Goal: Task Accomplishment & Management: Manage account settings

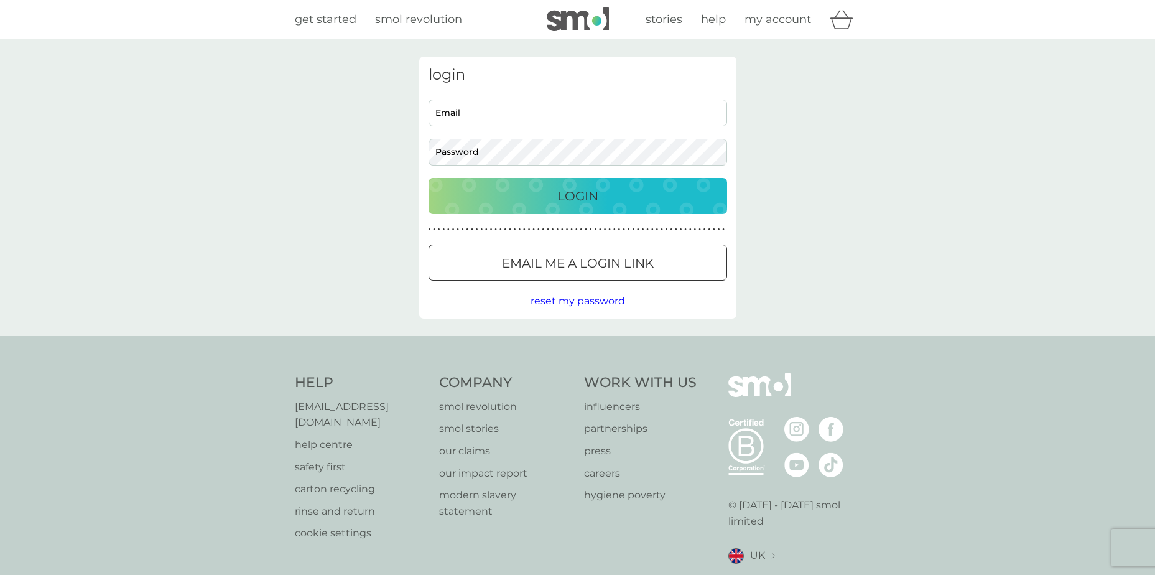
type input "[EMAIL_ADDRESS][DOMAIN_NAME]"
click at [518, 203] on div "Login" at bounding box center [578, 196] width 274 height 20
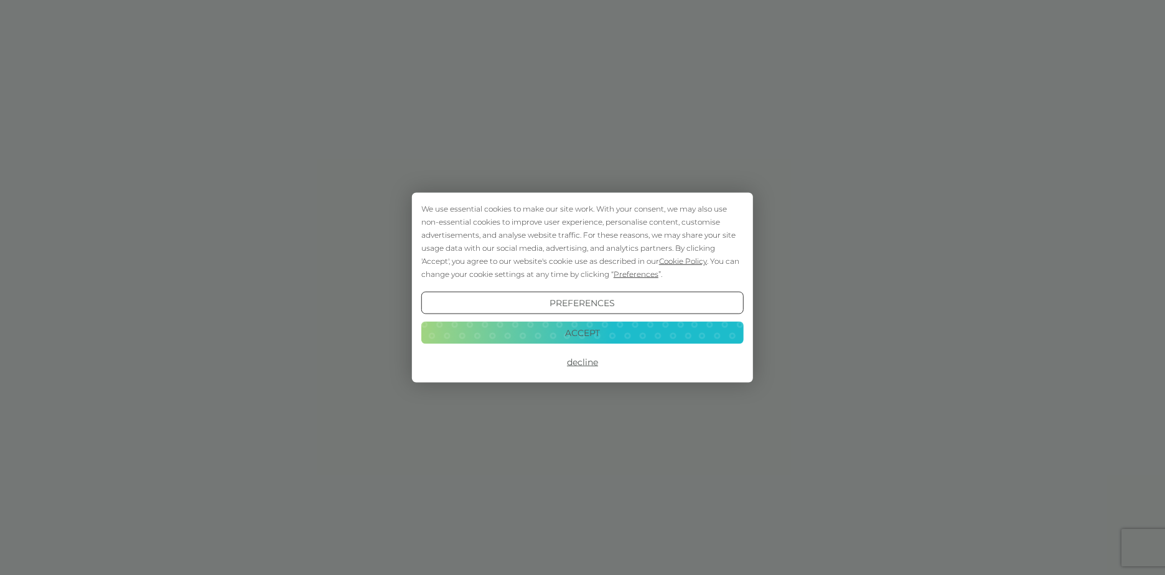
click at [578, 335] on button "Accept" at bounding box center [582, 332] width 322 height 22
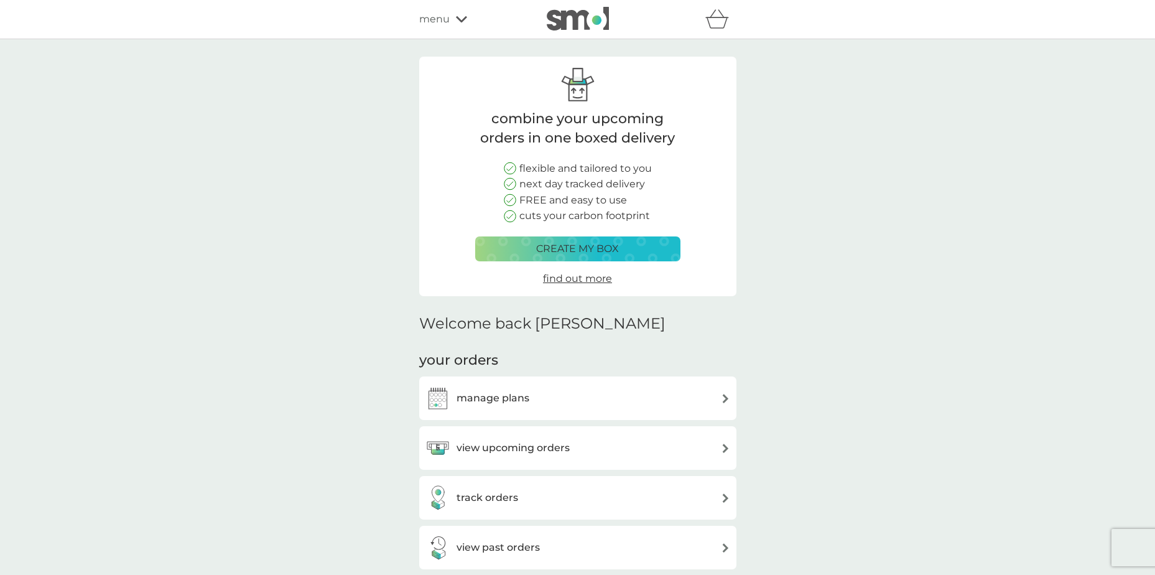
click at [501, 444] on h3 "view upcoming orders" at bounding box center [513, 448] width 113 height 16
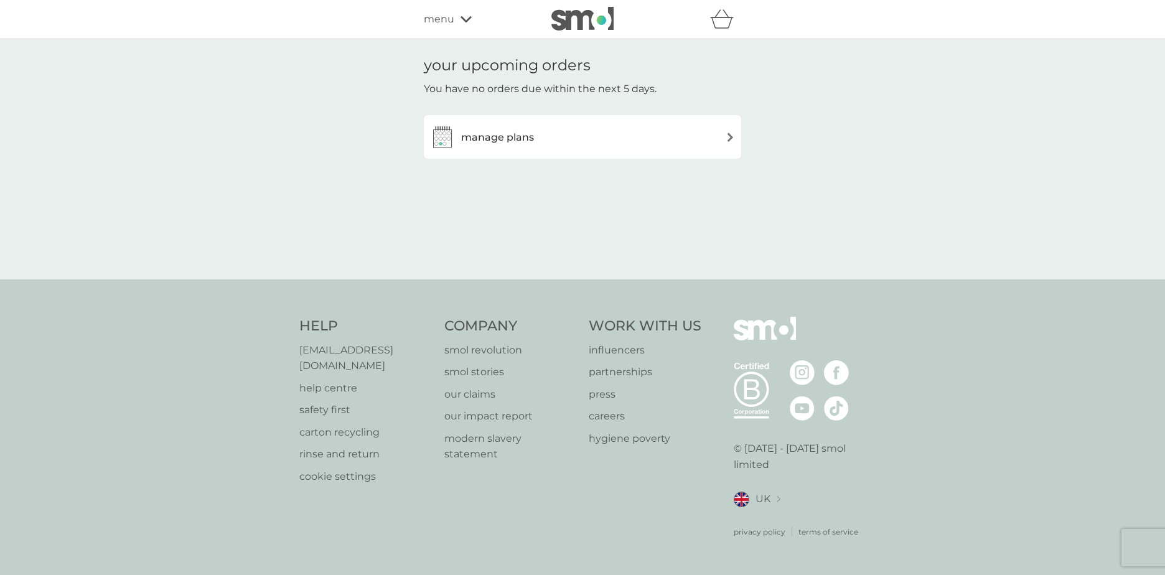
click at [505, 142] on h3 "manage plans" at bounding box center [497, 137] width 73 height 16
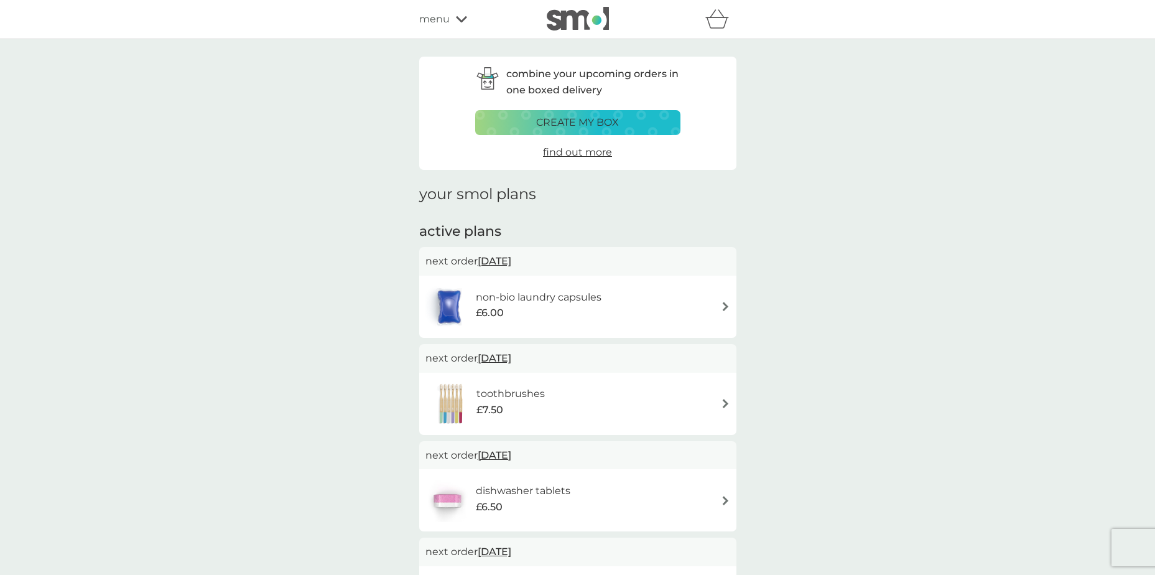
click at [717, 301] on div "non-bio laundry capsules £6.00" at bounding box center [578, 307] width 305 height 44
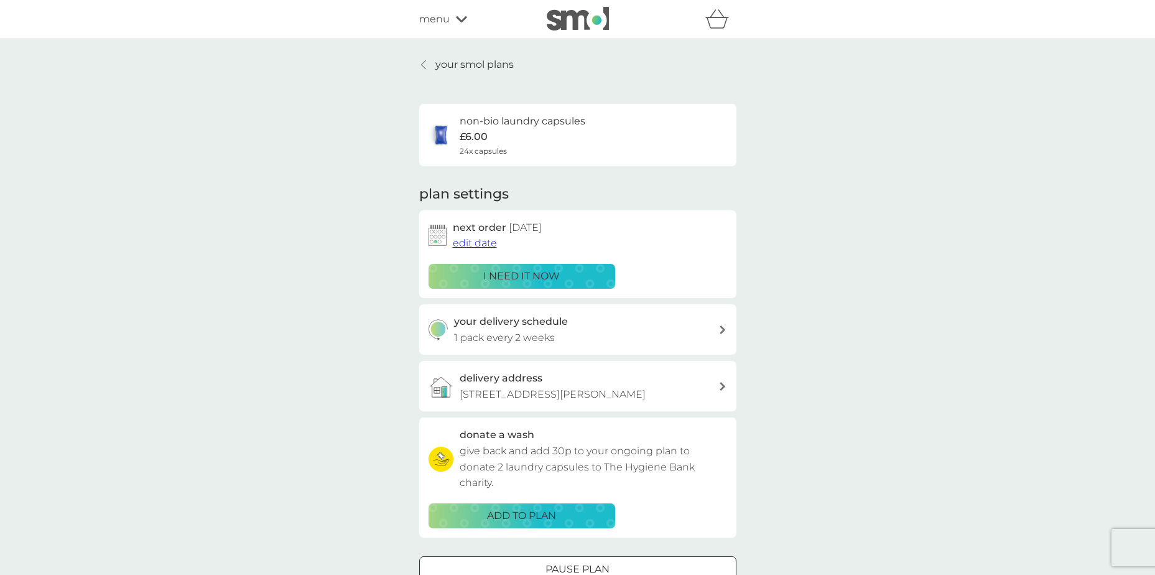
click at [470, 244] on span "edit date" at bounding box center [475, 243] width 44 height 12
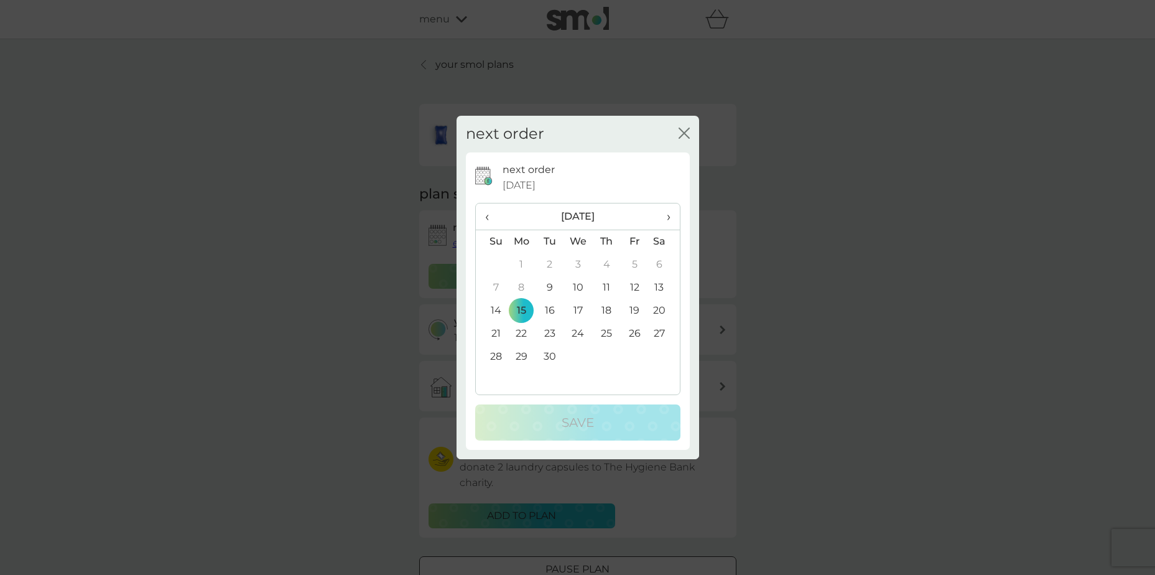
click at [518, 356] on td "29" at bounding box center [522, 356] width 29 height 23
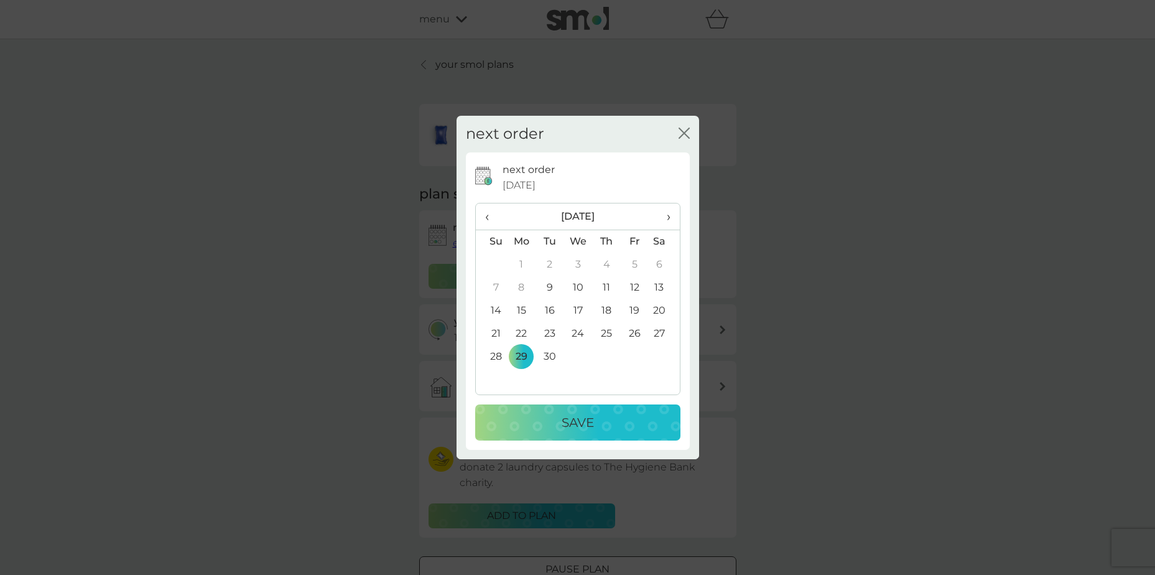
click at [572, 419] on p "Save" at bounding box center [578, 422] width 32 height 20
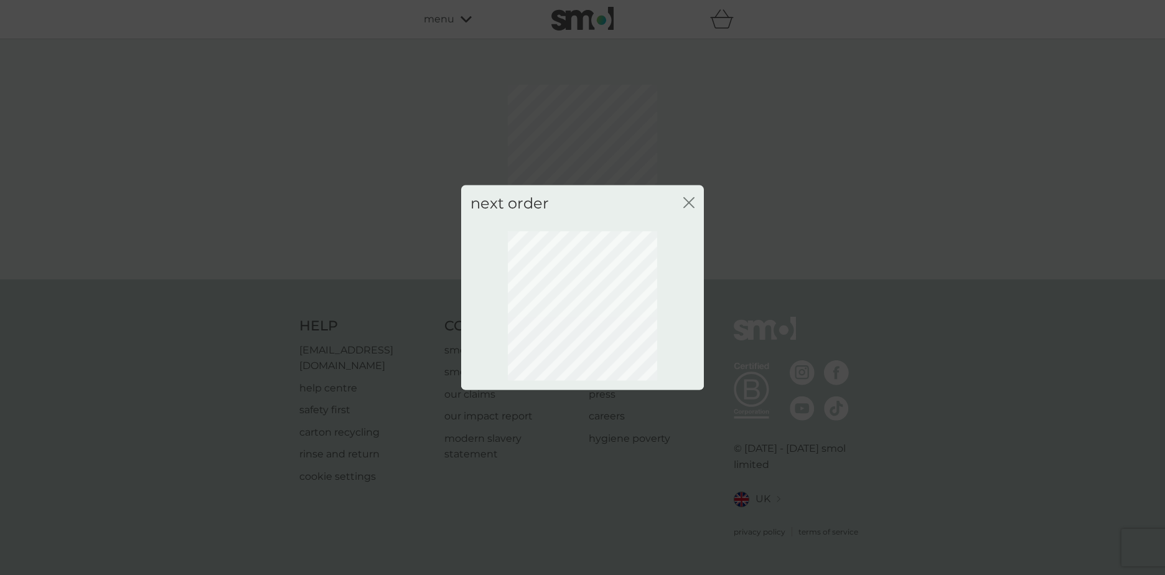
click at [687, 200] on icon "close" at bounding box center [688, 202] width 11 height 11
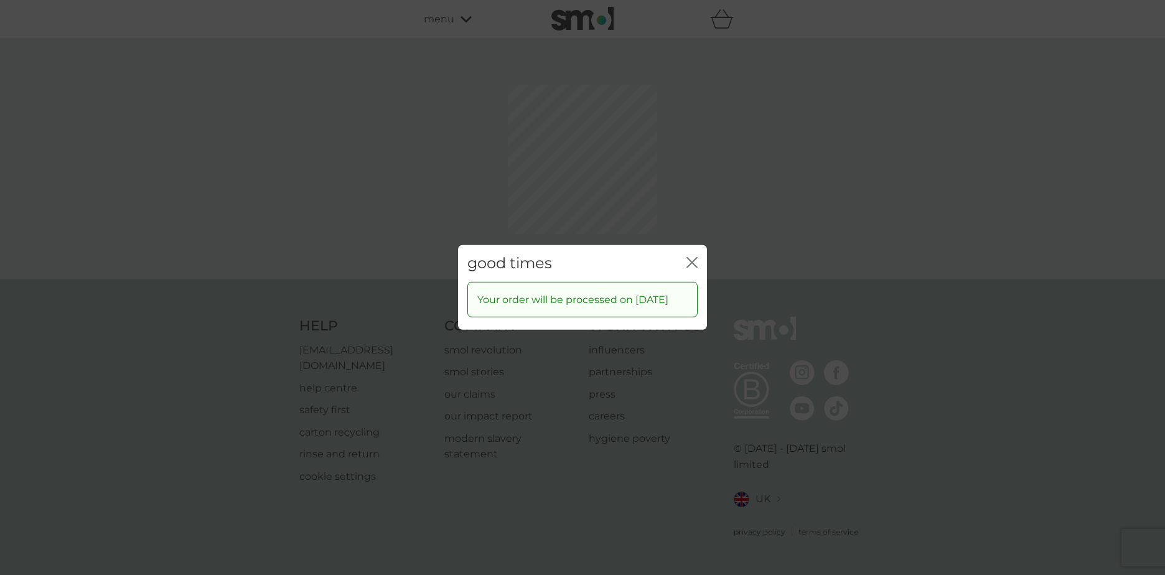
click at [693, 257] on icon "close" at bounding box center [691, 262] width 11 height 11
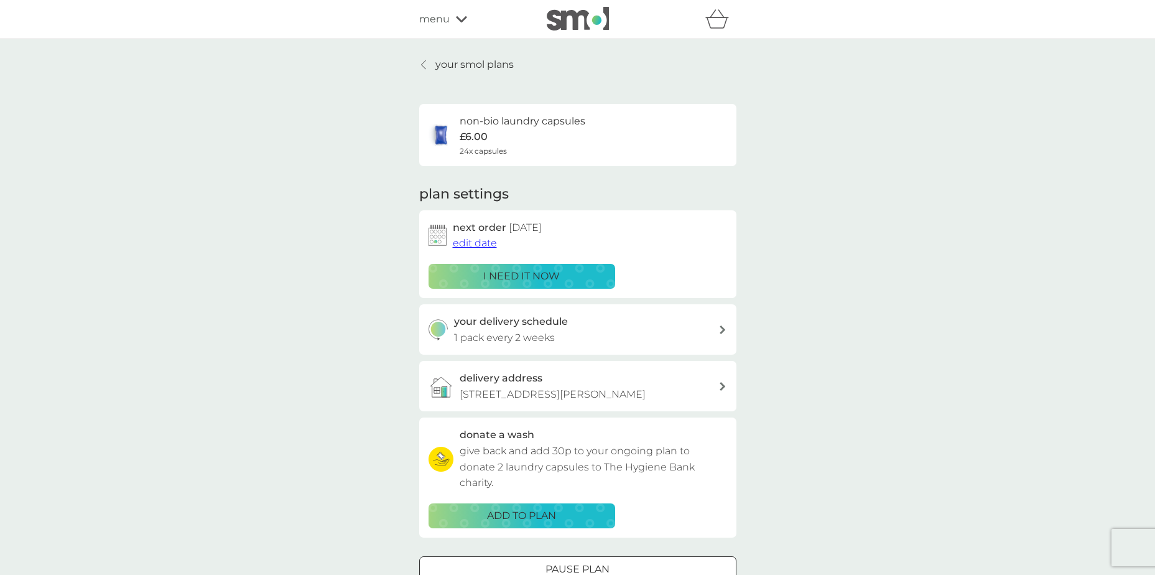
click at [424, 64] on icon at bounding box center [423, 65] width 5 height 10
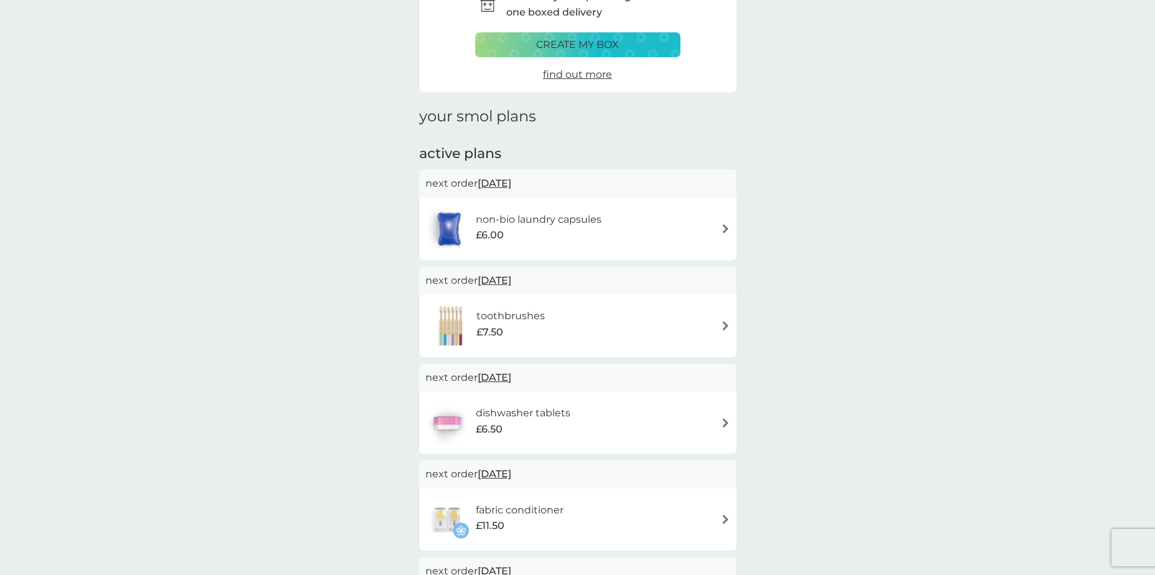
scroll to position [187, 0]
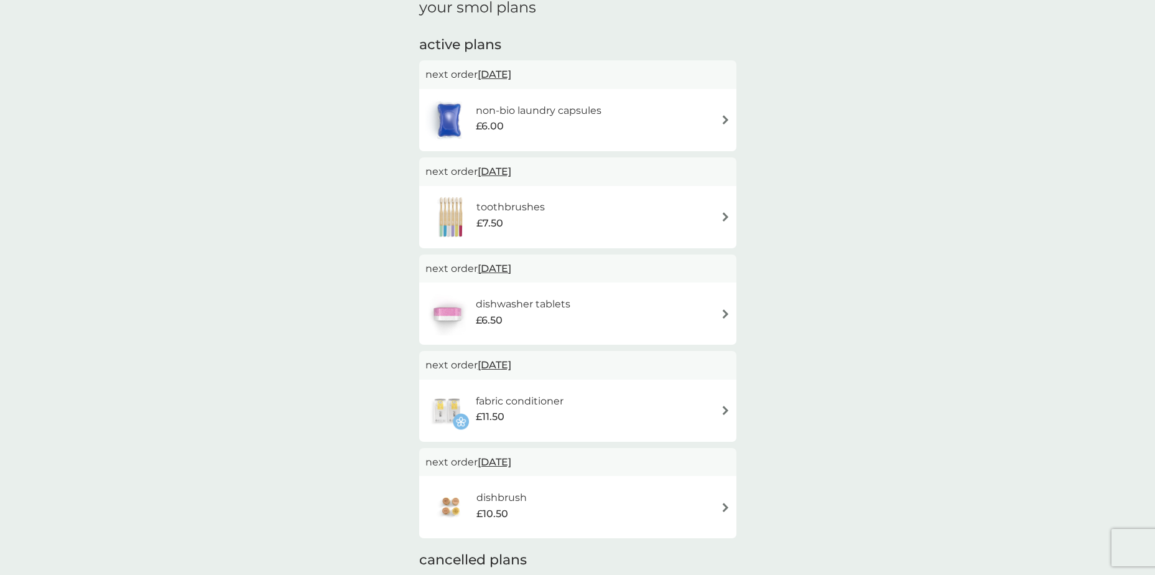
click at [655, 219] on div "toothbrushes £7.50" at bounding box center [578, 217] width 305 height 44
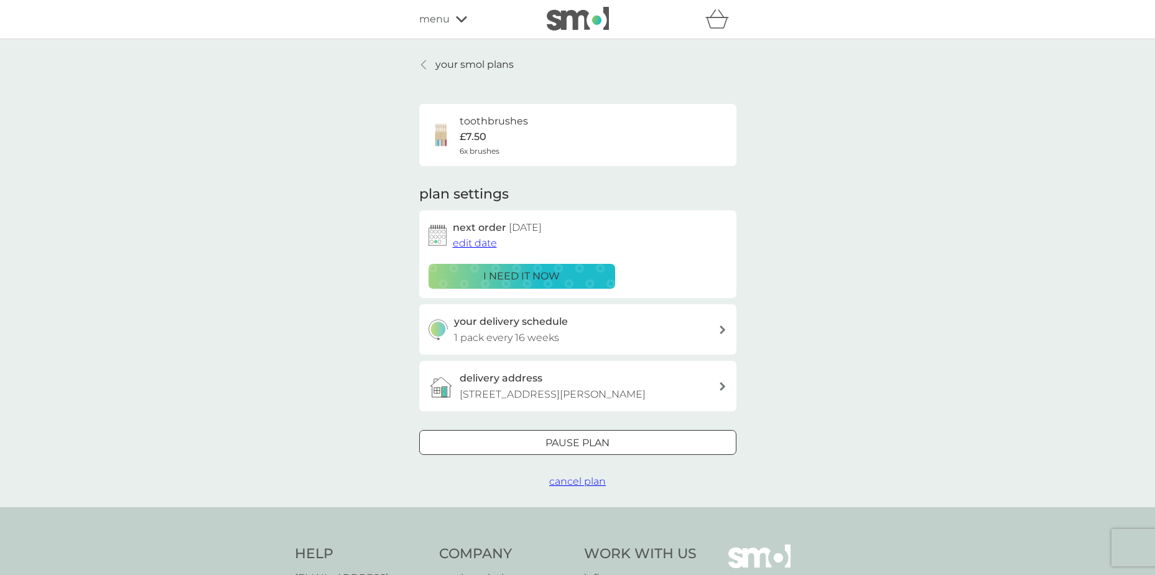
drag, startPoint x: 578, startPoint y: 478, endPoint x: 661, endPoint y: 452, distance: 86.8
click at [578, 478] on span "cancel plan" at bounding box center [577, 481] width 57 height 12
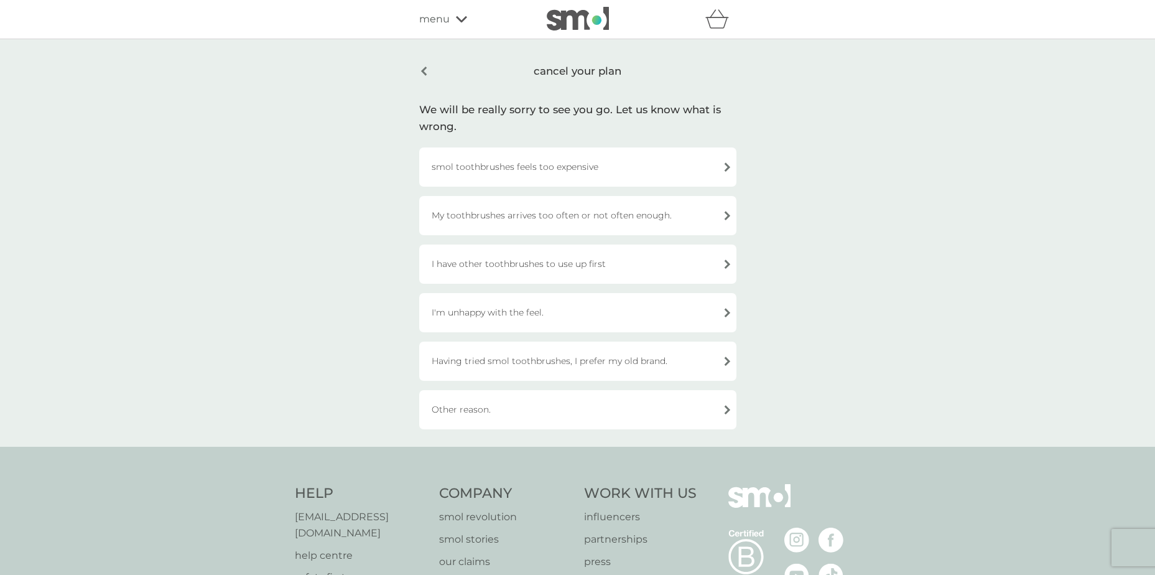
click at [570, 260] on div "I have other toothbrushes to use up first" at bounding box center [577, 263] width 317 height 39
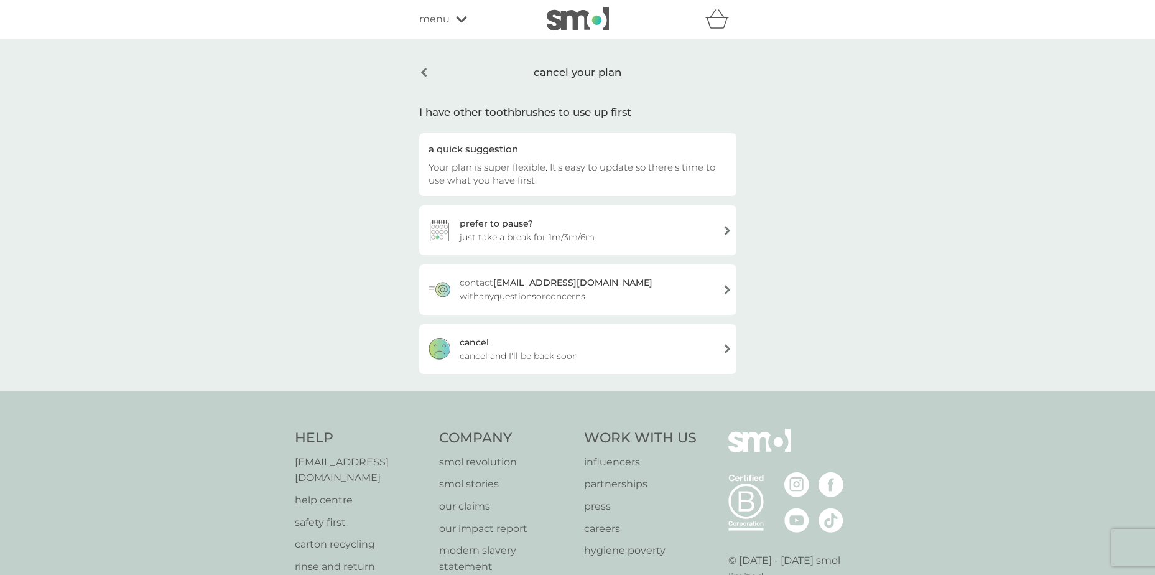
click at [489, 349] on span "cancel and I'll be back soon" at bounding box center [519, 356] width 118 height 14
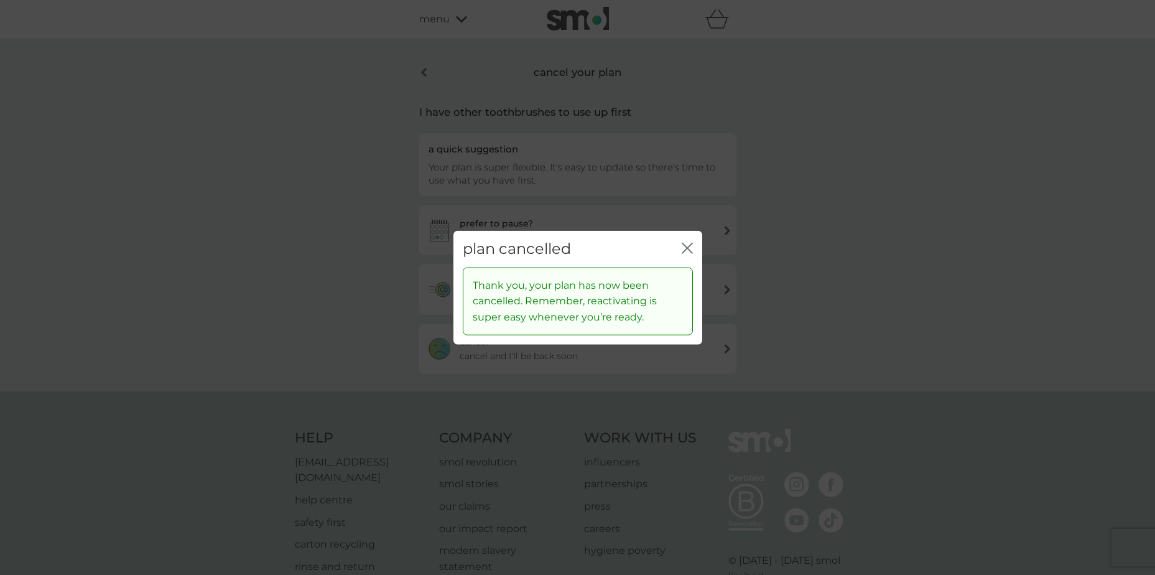
click at [686, 248] on icon "close" at bounding box center [687, 248] width 11 height 11
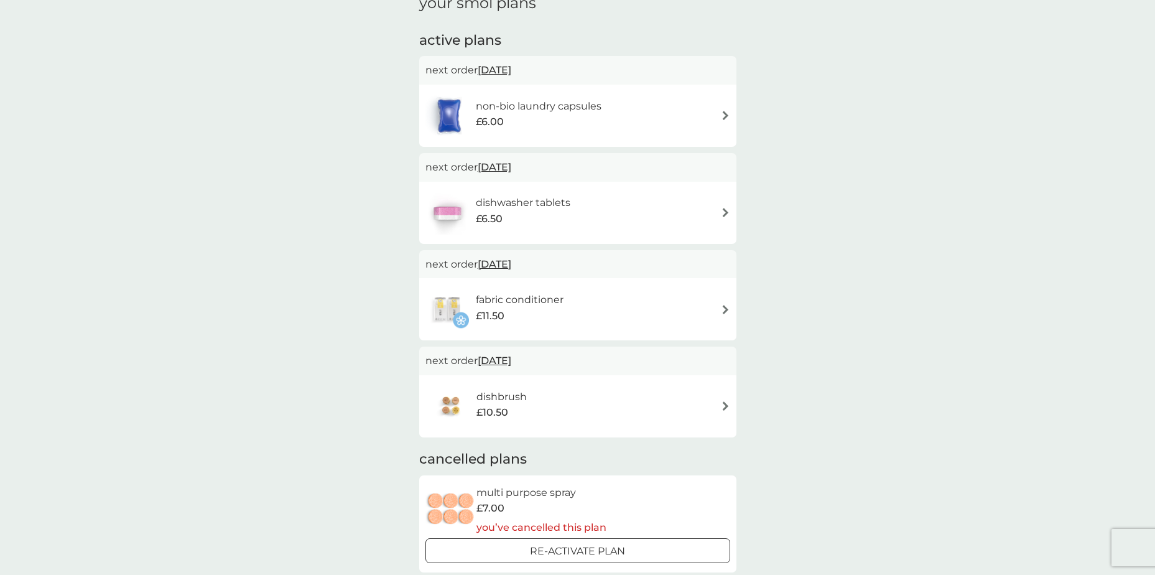
scroll to position [187, 0]
